Goal: Navigation & Orientation: Understand site structure

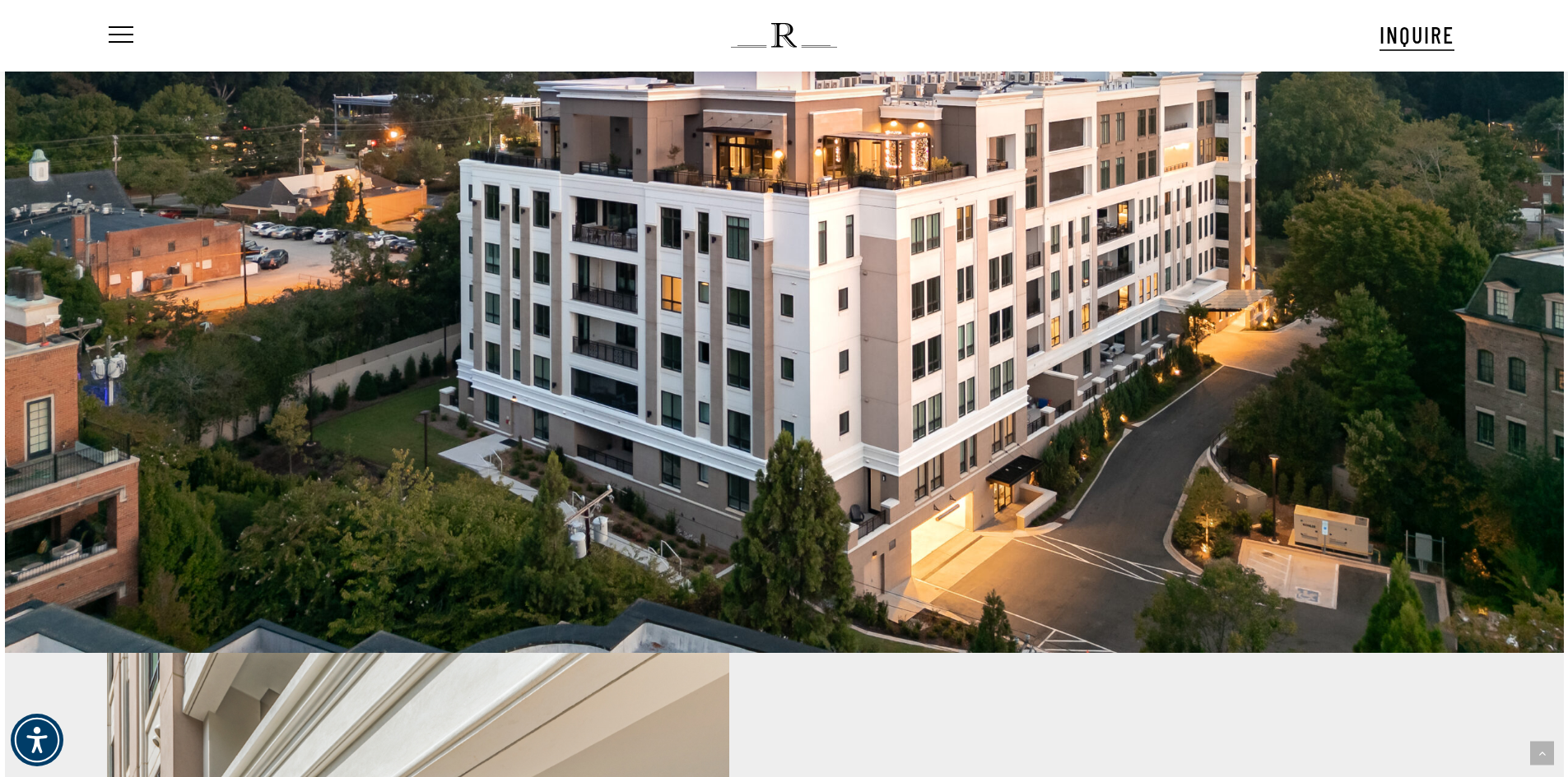
scroll to position [1563, 0]
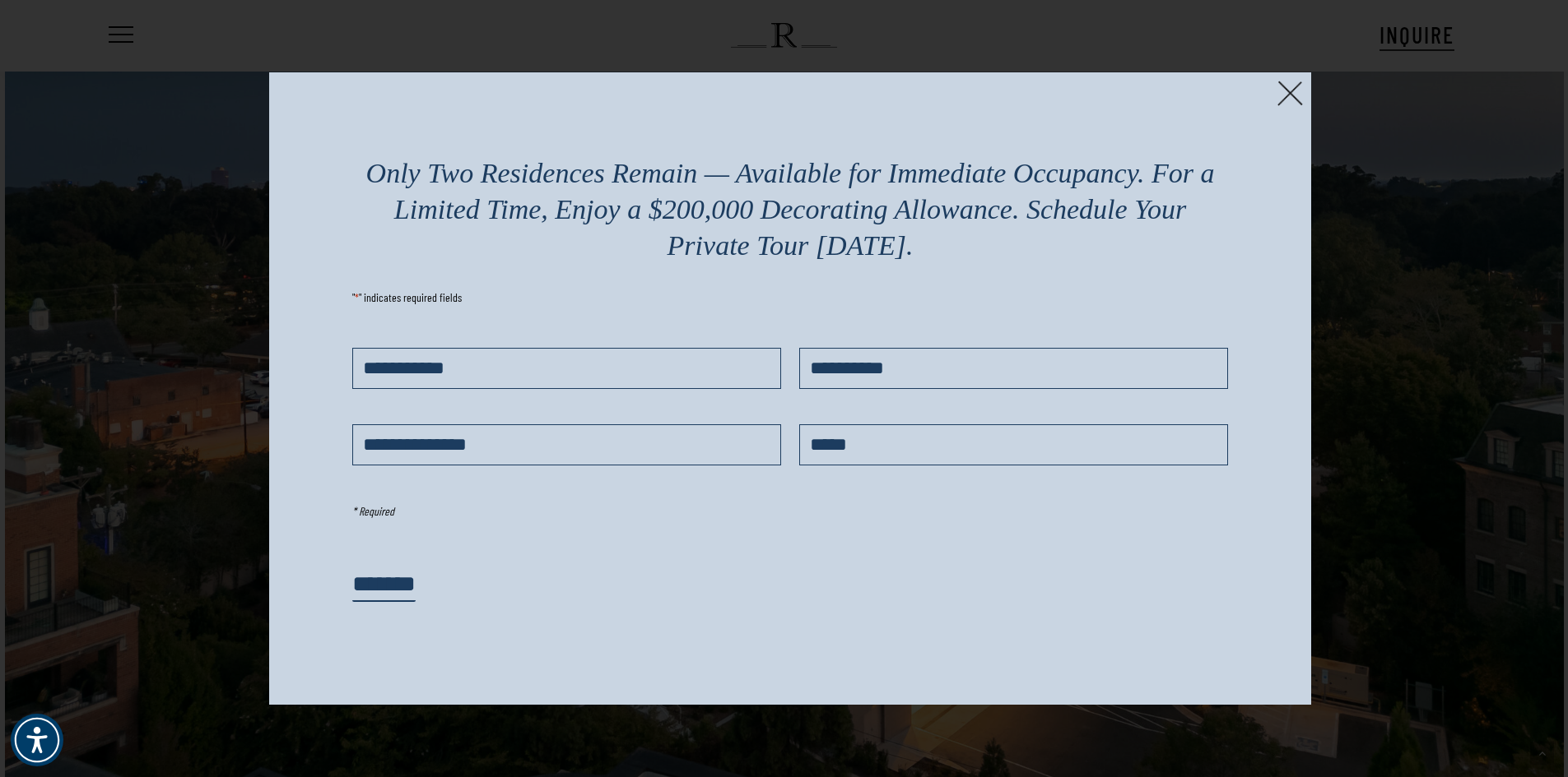
click at [1296, 102] on img at bounding box center [1289, 93] width 25 height 25
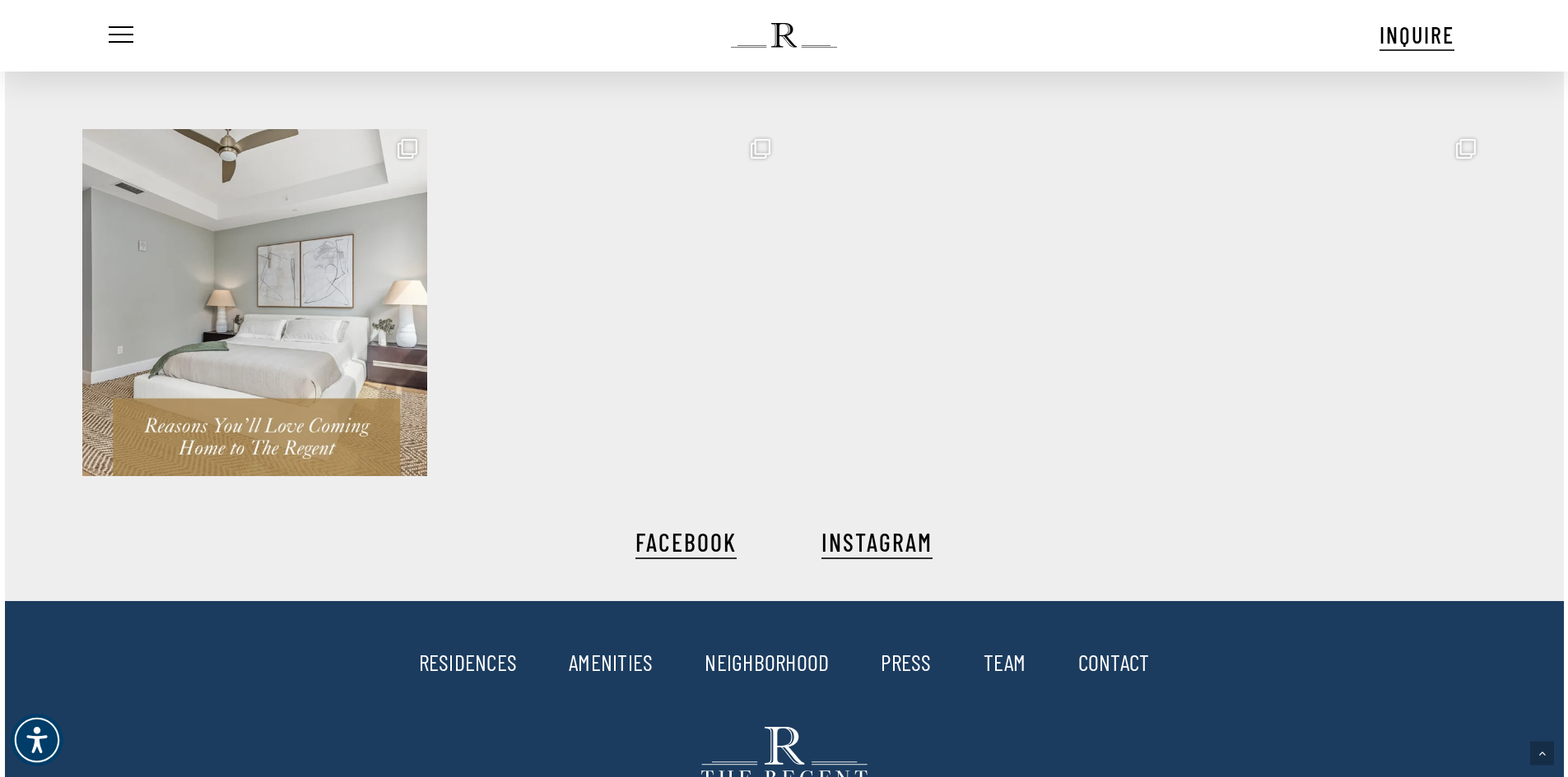
scroll to position [3947, 0]
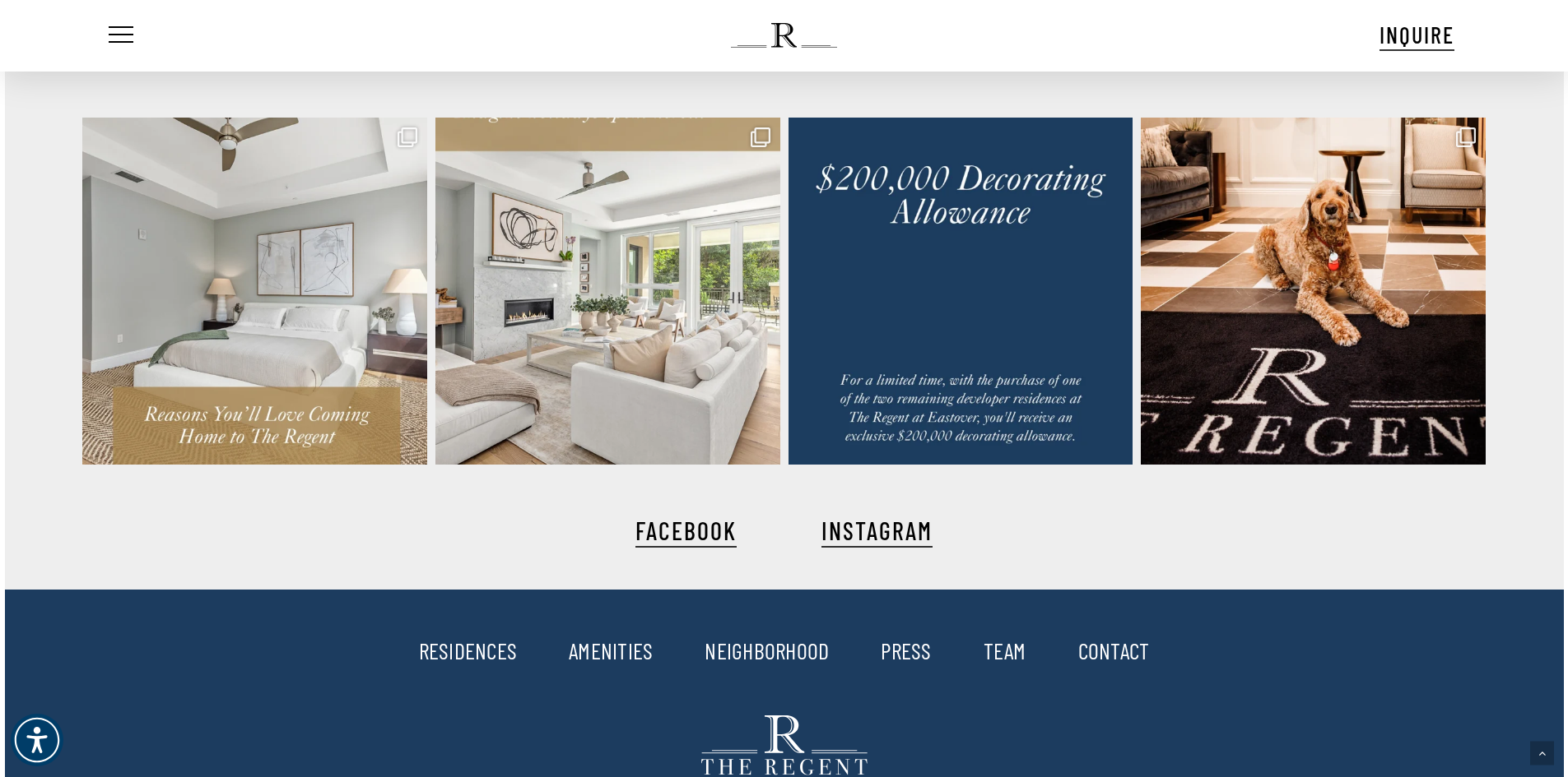
click at [607, 647] on link "AMENITIES" at bounding box center [610, 651] width 84 height 28
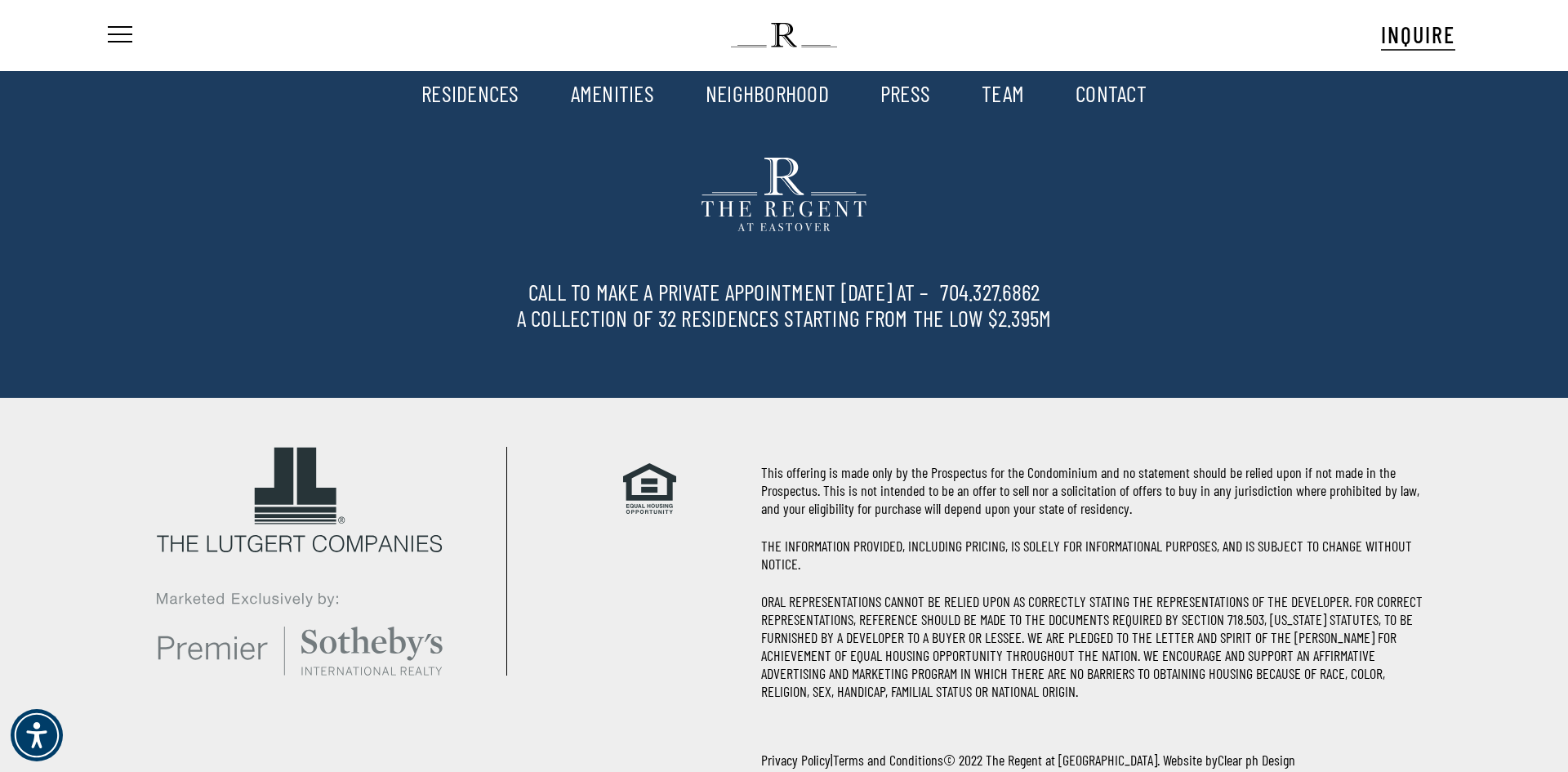
click at [450, 94] on link "RESIDENCES" at bounding box center [470, 93] width 98 height 28
